Goal: Task Accomplishment & Management: Use online tool/utility

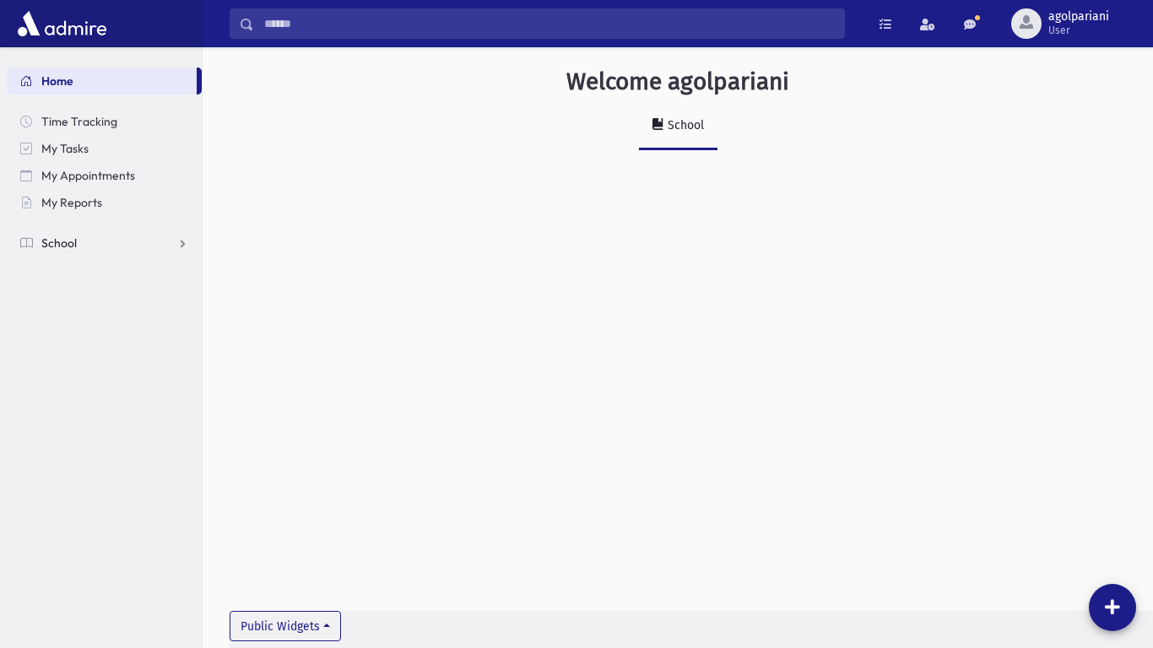
click at [116, 248] on link "School" at bounding box center [104, 243] width 195 height 27
click at [100, 306] on link "Attendance" at bounding box center [104, 297] width 195 height 27
click at [95, 326] on link "Entry" at bounding box center [104, 324] width 195 height 27
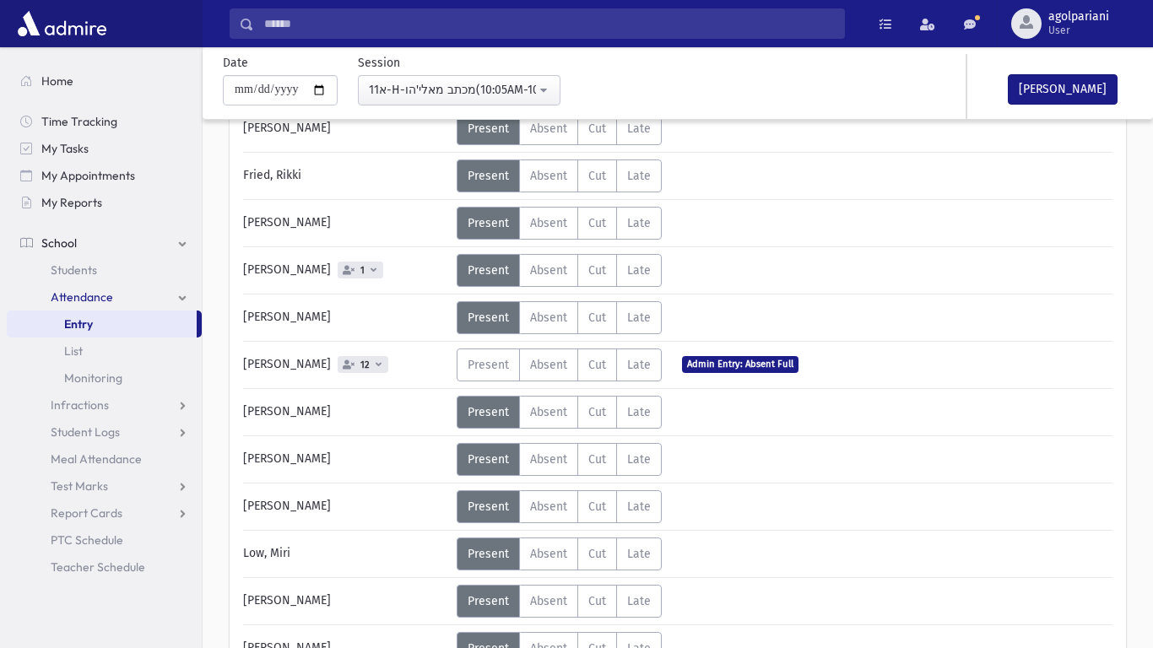
scroll to position [198, 0]
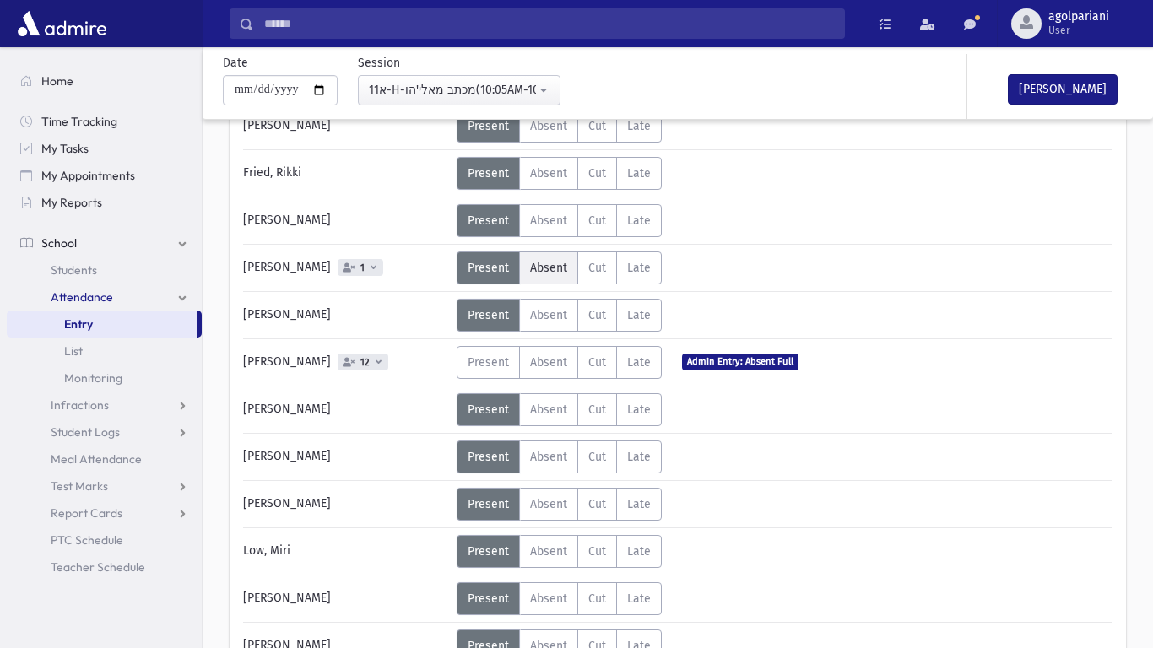
click at [527, 272] on label "Absent A" at bounding box center [548, 268] width 59 height 33
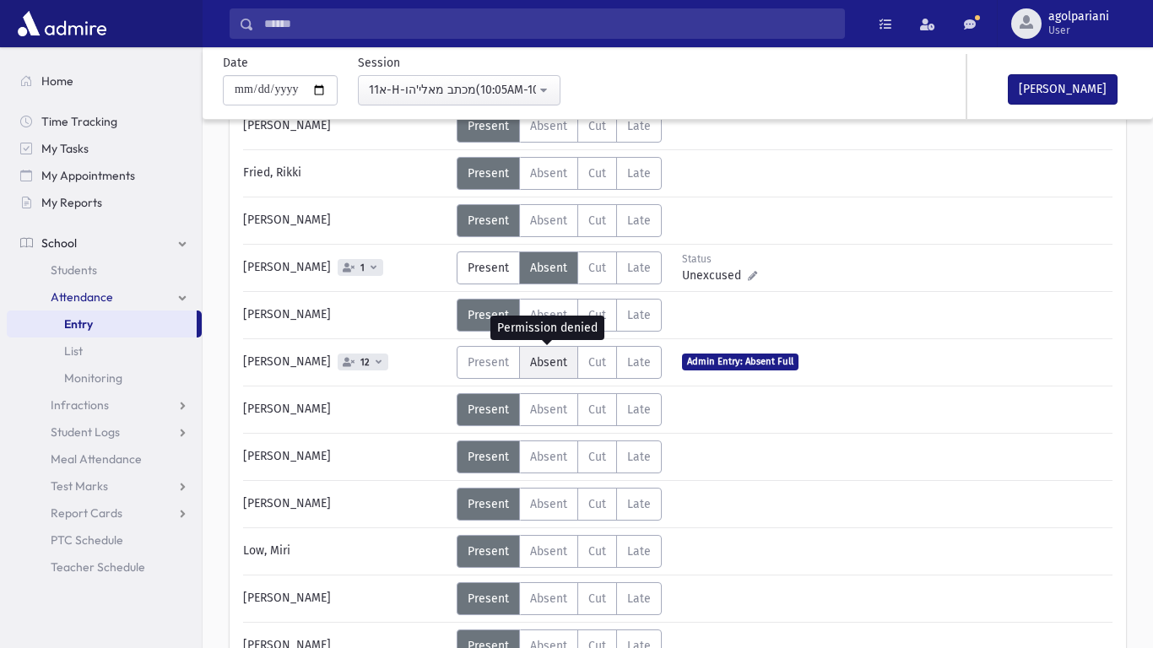
click at [539, 363] on span "Absent" at bounding box center [548, 362] width 37 height 14
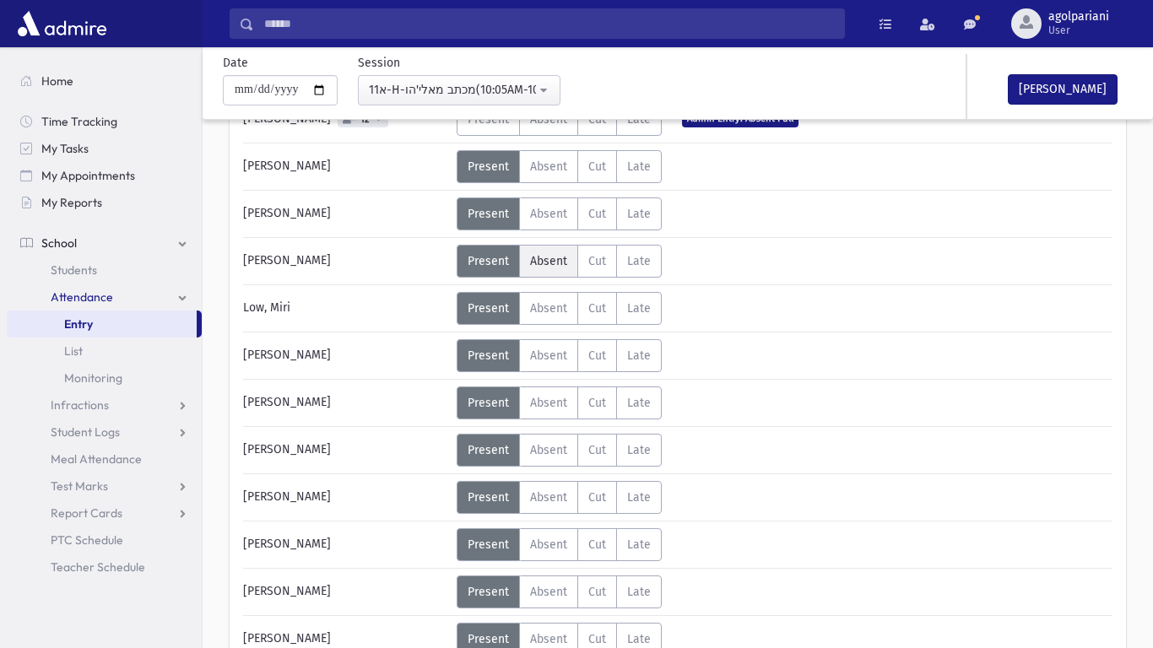
scroll to position [443, 0]
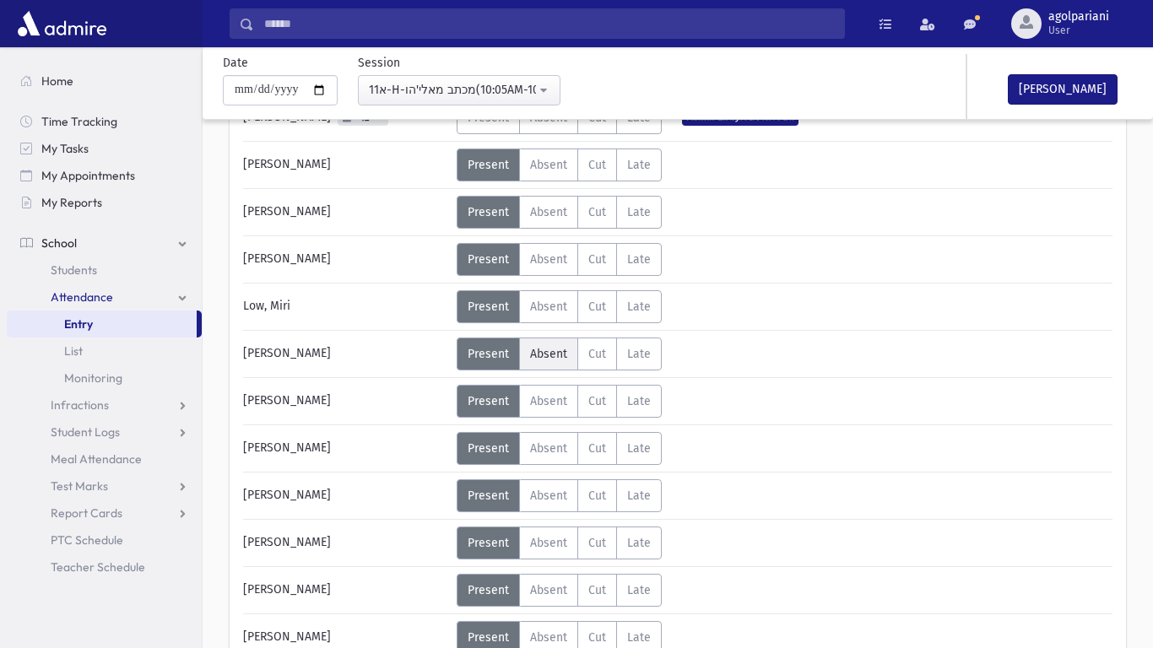
click at [540, 360] on span "Absent" at bounding box center [548, 354] width 37 height 14
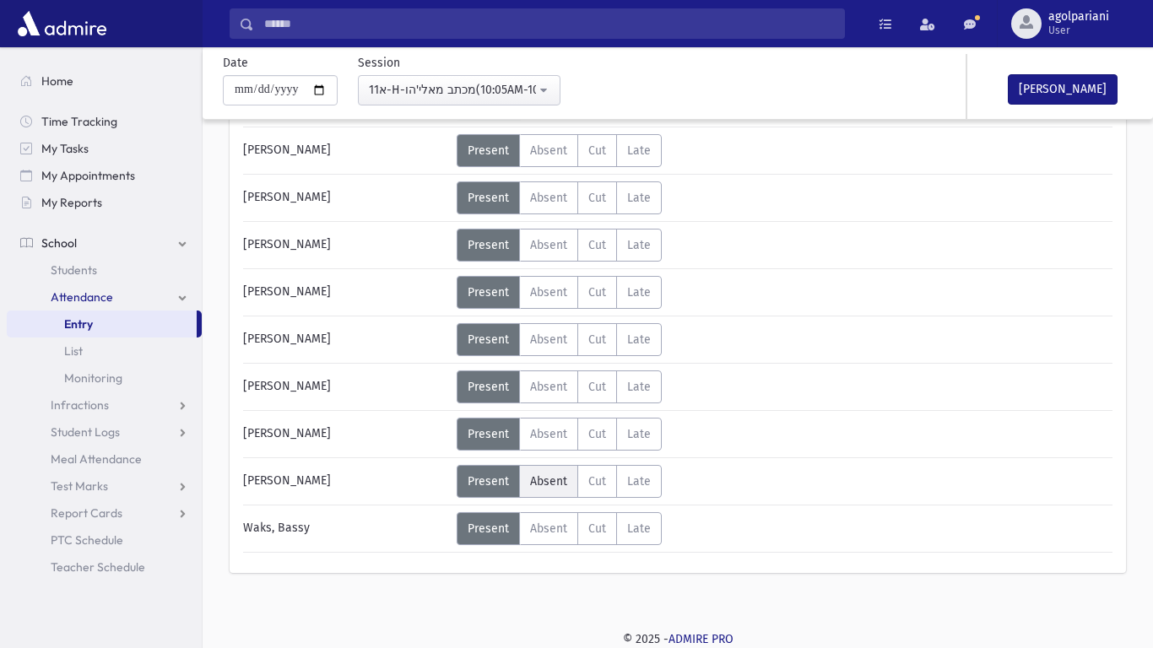
scroll to position [0, 0]
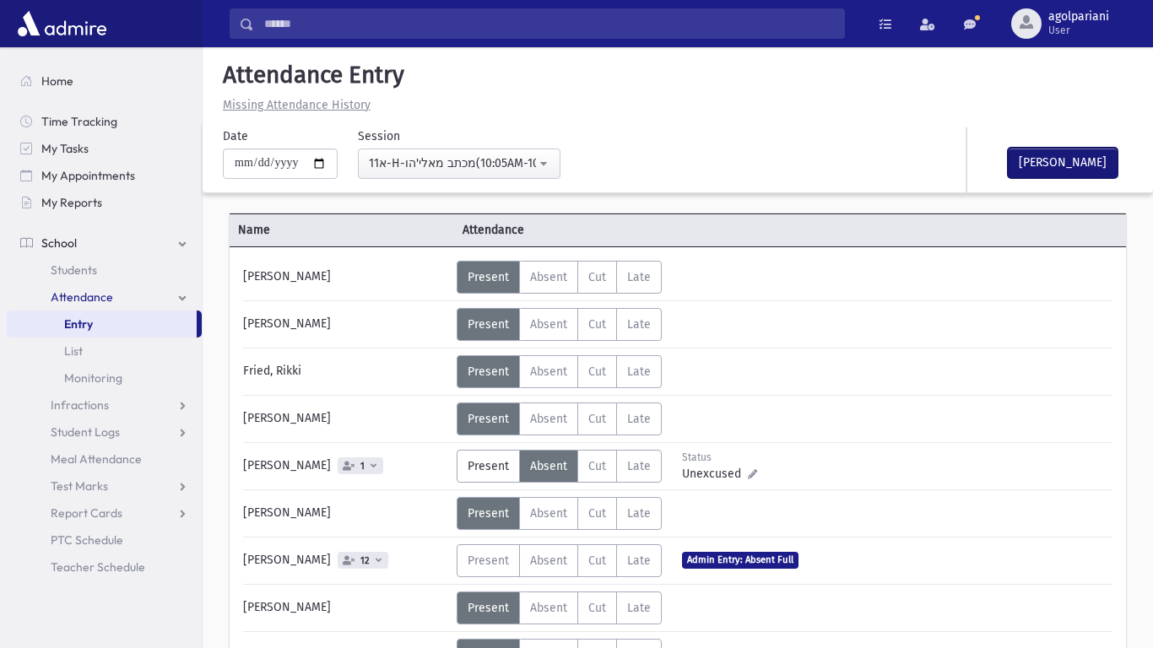
click at [1039, 160] on button "[PERSON_NAME]" at bounding box center [1063, 163] width 110 height 30
click at [641, 68] on h5 "Attendance Entry" at bounding box center [677, 75] width 923 height 29
